Goal: Entertainment & Leisure: Consume media (video, audio)

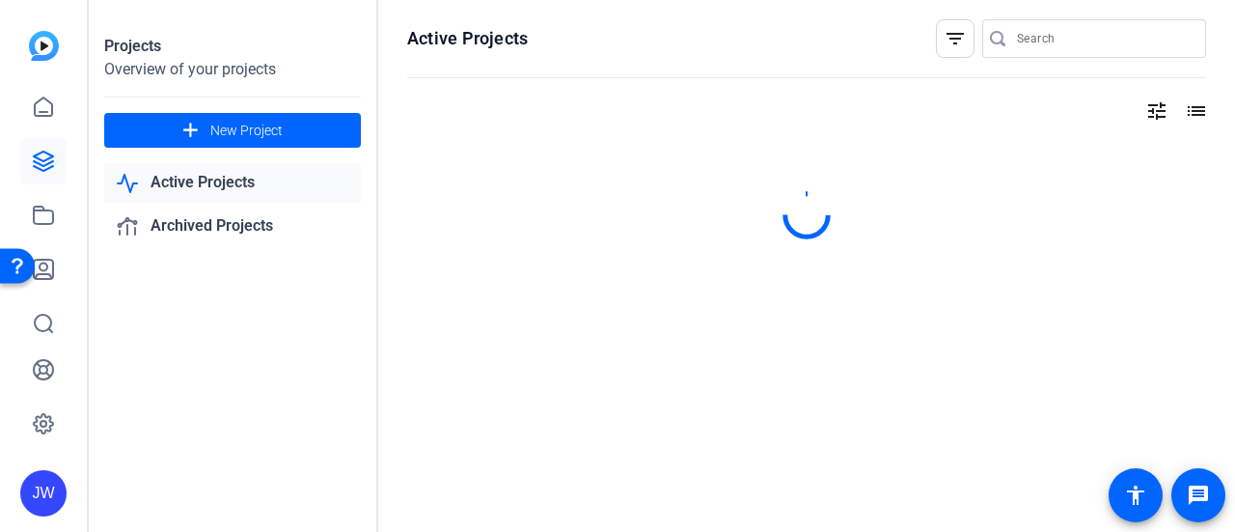
click at [192, 177] on link "Active Projects" at bounding box center [232, 183] width 257 height 40
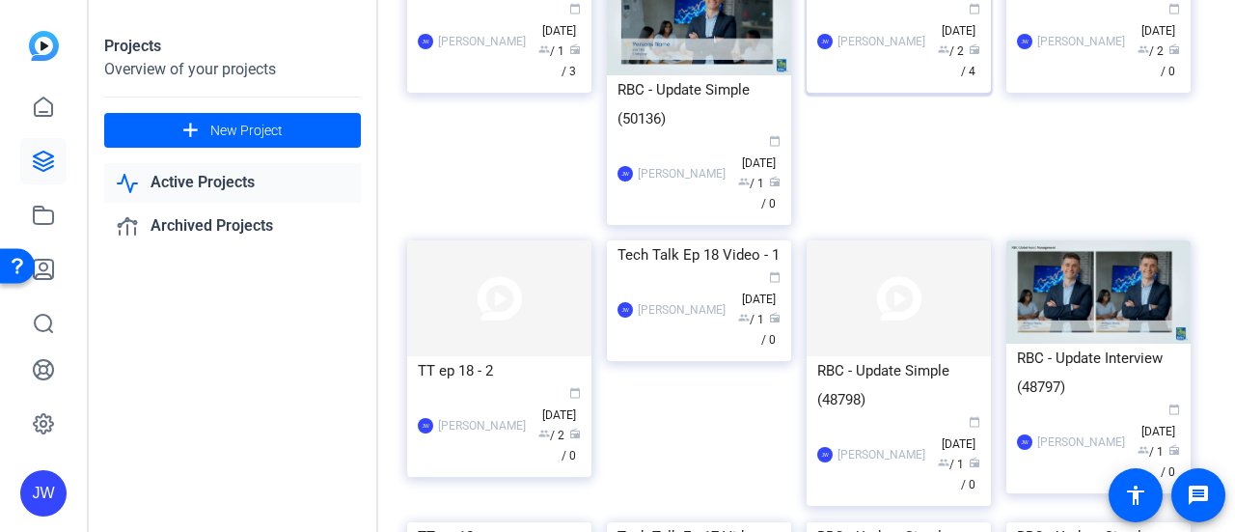
scroll to position [482, 0]
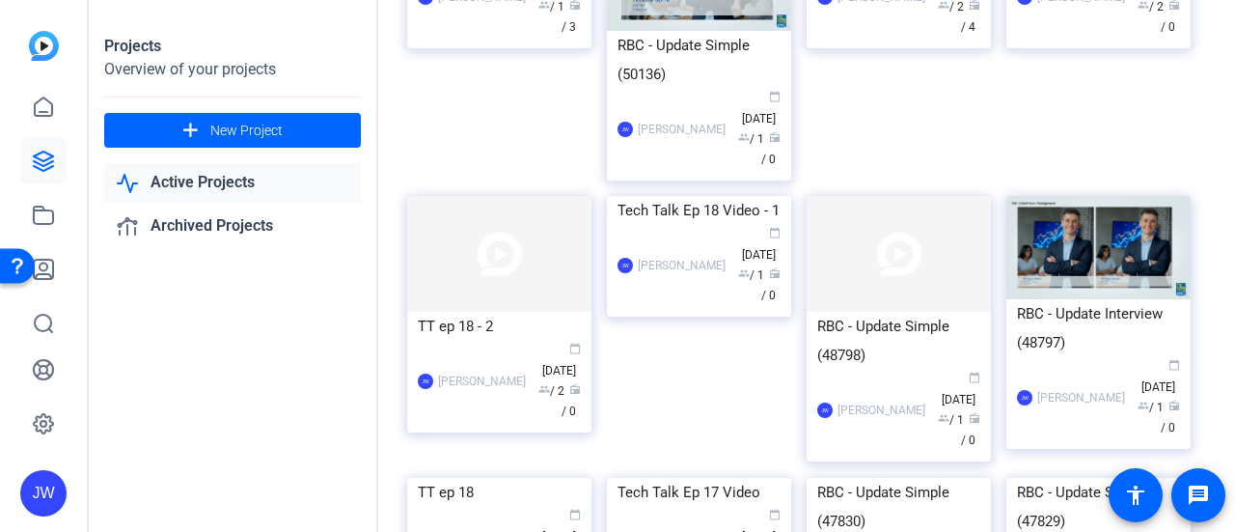
drag, startPoint x: 691, startPoint y: 416, endPoint x: 617, endPoint y: 421, distance: 73.5
click at [617, 477] on div "Tech Talk Ep 17 Video" at bounding box center [698, 491] width 163 height 29
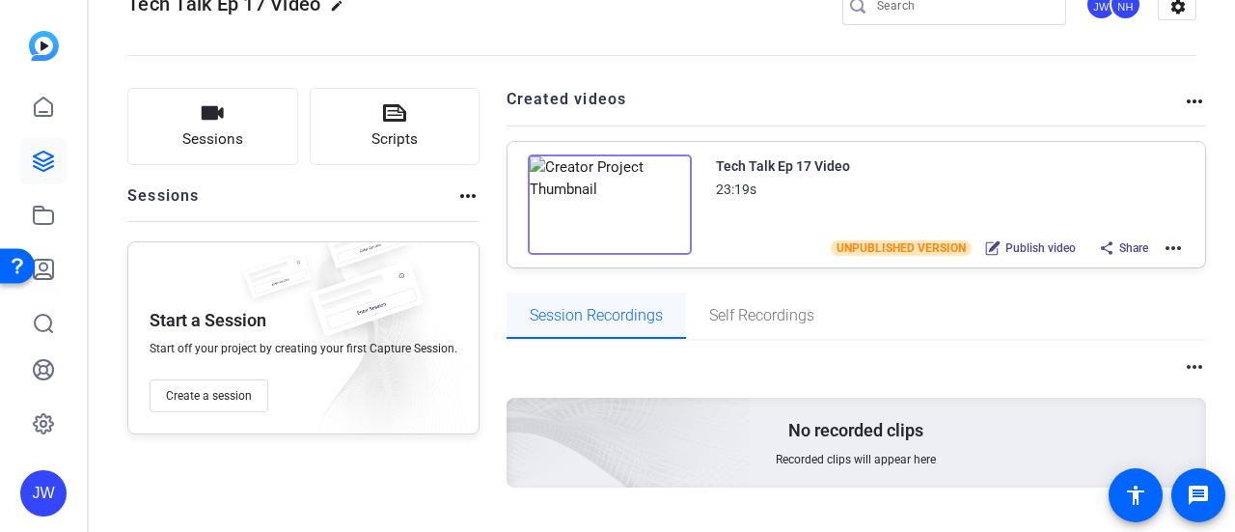
scroll to position [93, 0]
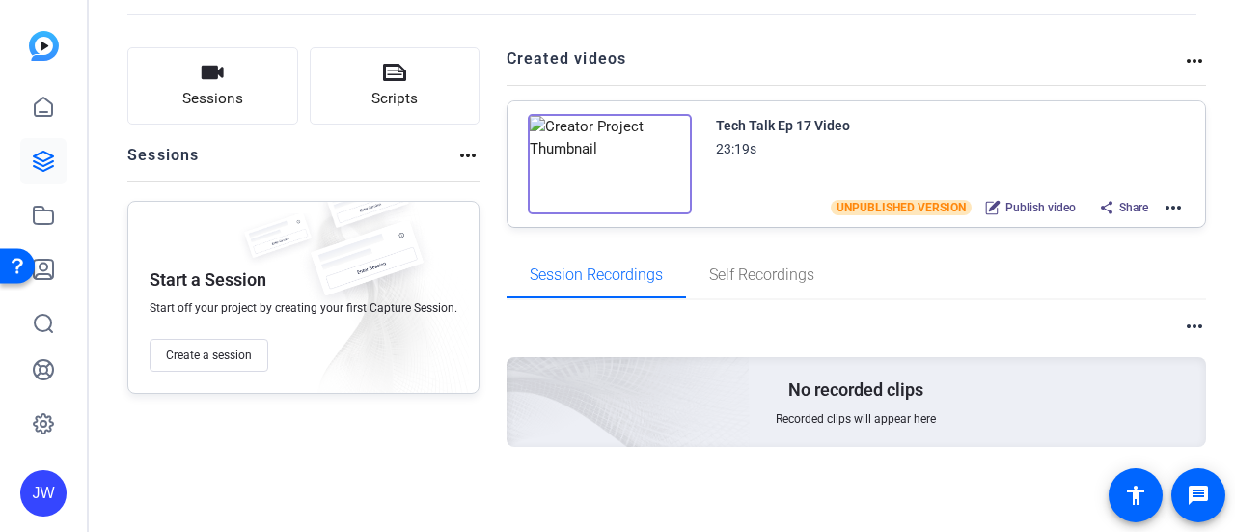
click at [661, 139] on img at bounding box center [610, 164] width 164 height 100
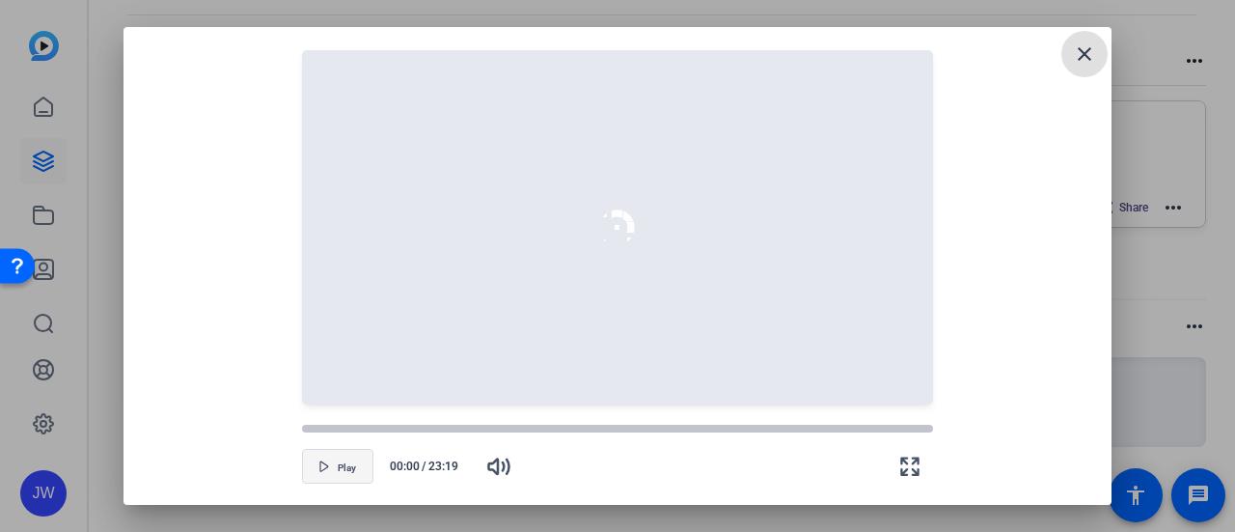
click at [331, 470] on span "button" at bounding box center [337, 466] width 69 height 46
click at [341, 451] on span "button" at bounding box center [337, 466] width 69 height 46
click at [329, 472] on button "Play" at bounding box center [337, 466] width 71 height 35
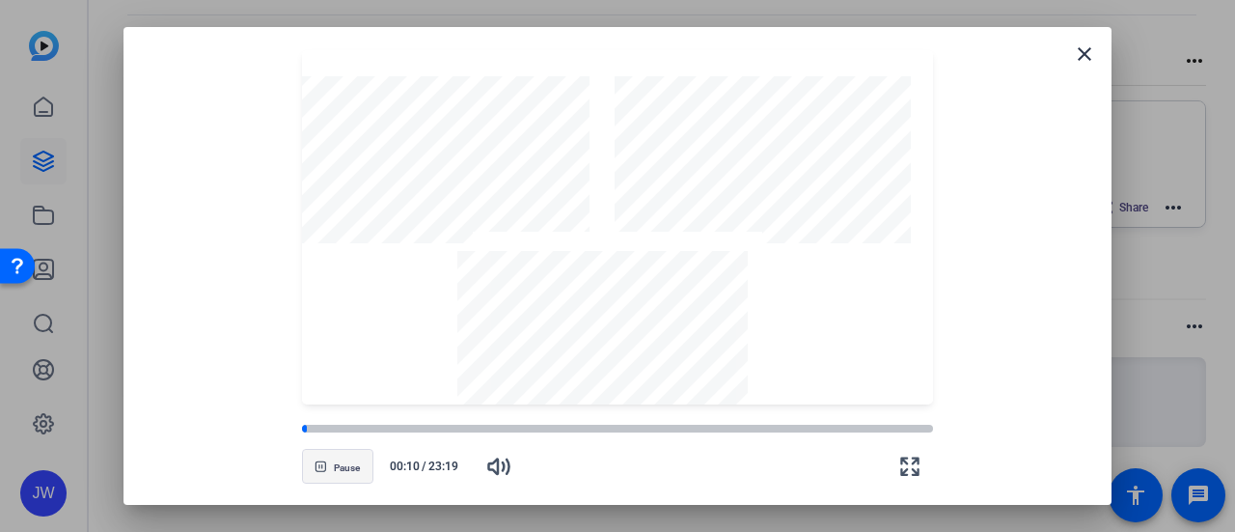
drag, startPoint x: 306, startPoint y: 429, endPoint x: 276, endPoint y: 429, distance: 29.9
click at [276, 429] on div "Pause 00:10 / 23:19" at bounding box center [617, 442] width 941 height 77
click at [341, 462] on span "Pause" at bounding box center [347, 468] width 26 height 12
click at [1097, 45] on span at bounding box center [1084, 54] width 46 height 46
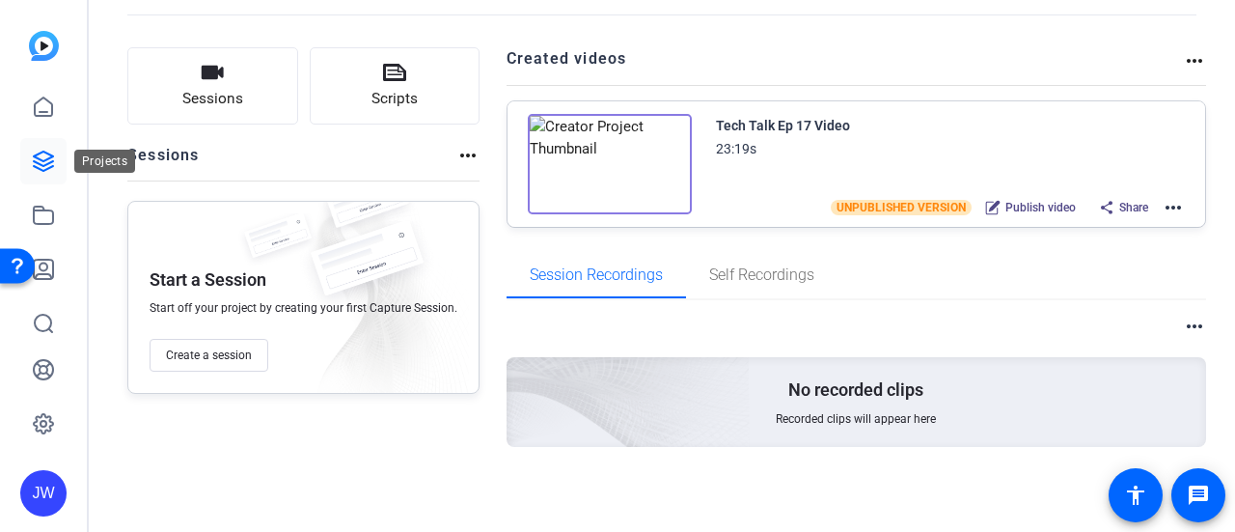
click at [44, 155] on icon at bounding box center [43, 161] width 23 height 23
